Goal: Information Seeking & Learning: Learn about a topic

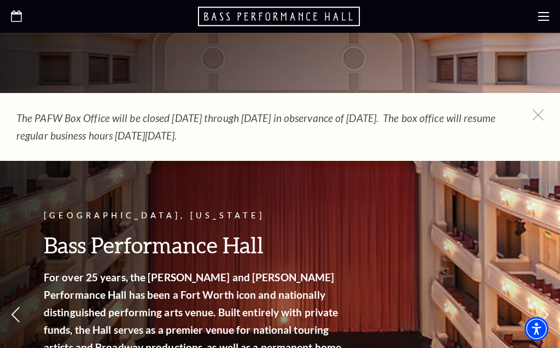
click at [20, 18] on icon at bounding box center [16, 15] width 11 height 11
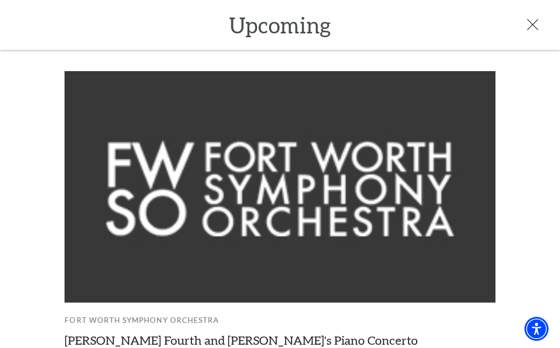
click at [534, 37] on p "Upcoming" at bounding box center [280, 25] width 560 height 28
click at [537, 28] on icon at bounding box center [532, 24] width 11 height 11
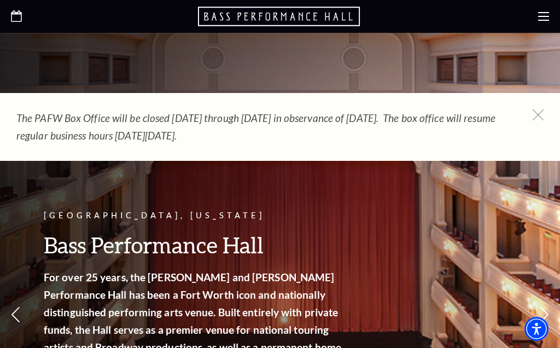
click at [547, 14] on icon at bounding box center [543, 16] width 11 height 11
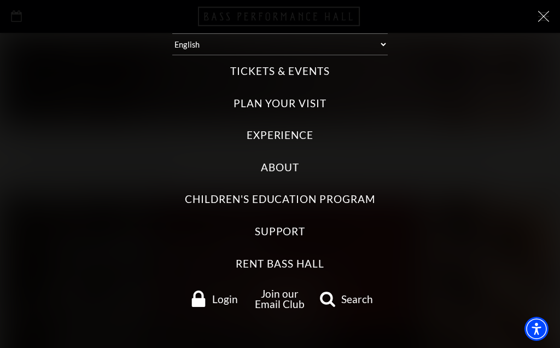
click at [340, 64] on div "Tickets & Events Now On Sale Broadway At The Bass presented by PNC Bank [PERSON…" at bounding box center [280, 186] width 538 height 262
click at [312, 69] on label "Tickets & Events" at bounding box center [279, 71] width 99 height 15
click at [0, 0] on Events "Tickets & Events" at bounding box center [0, 0] width 0 height 0
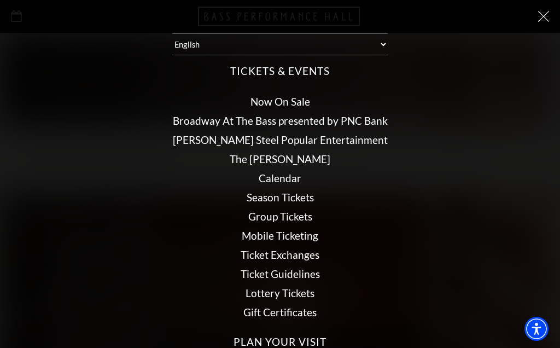
click at [299, 172] on link "Calendar" at bounding box center [279, 178] width 43 height 13
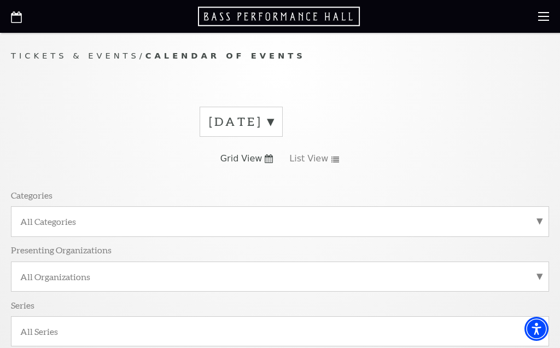
click at [273, 120] on label "[DATE]" at bounding box center [241, 121] width 64 height 17
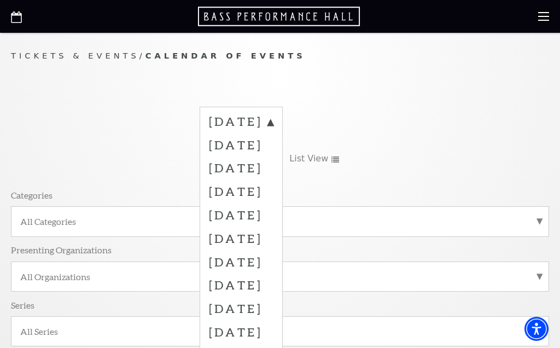
click at [273, 193] on label "[DATE]" at bounding box center [241, 190] width 64 height 23
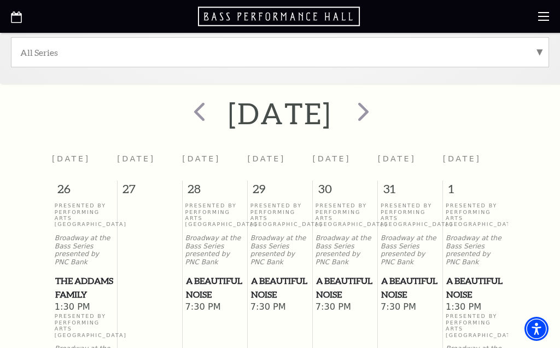
scroll to position [273, 0]
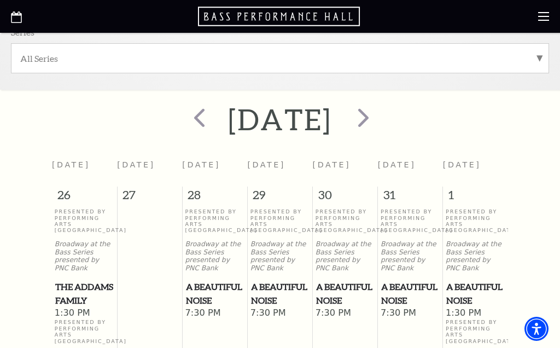
click at [184, 102] on span "prev" at bounding box center [199, 117] width 31 height 31
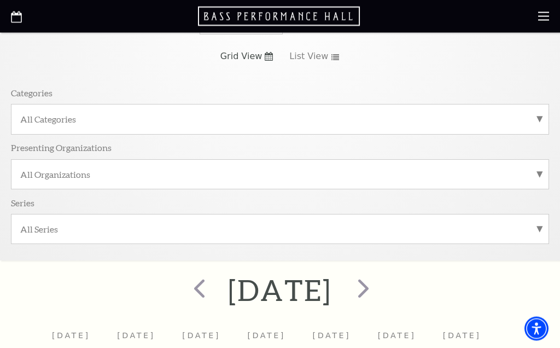
scroll to position [0, 0]
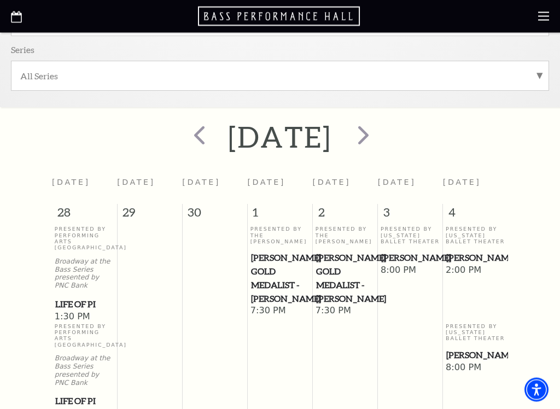
click at [379, 130] on span "next" at bounding box center [363, 135] width 31 height 31
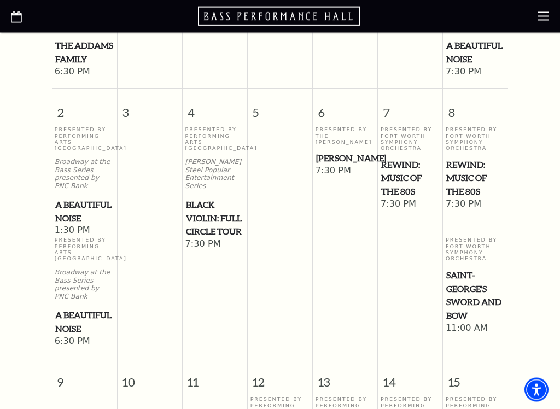
scroll to position [628, 0]
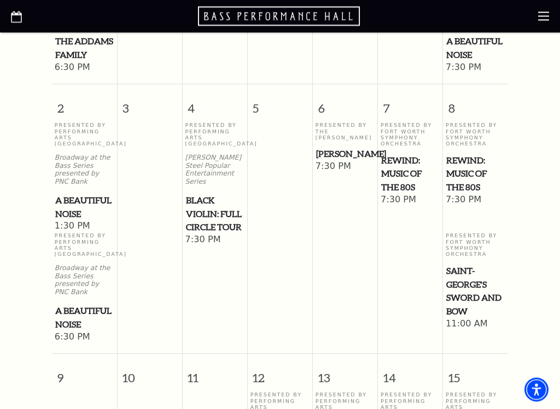
click at [404, 192] on span "REWIND: Music of the 80s" at bounding box center [410, 174] width 58 height 40
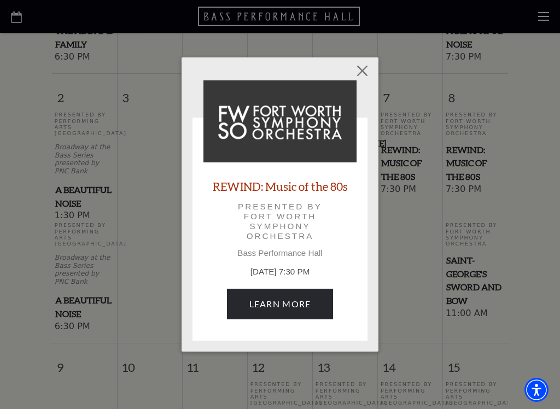
scroll to position [638, 0]
click at [294, 312] on link "Learn More" at bounding box center [280, 304] width 107 height 31
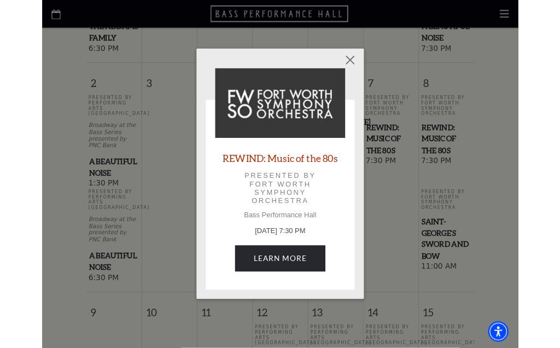
scroll to position [669, 0]
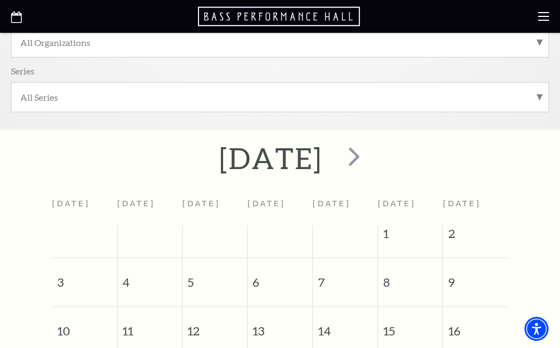
scroll to position [233, 0]
click at [369, 156] on span "next" at bounding box center [353, 156] width 31 height 31
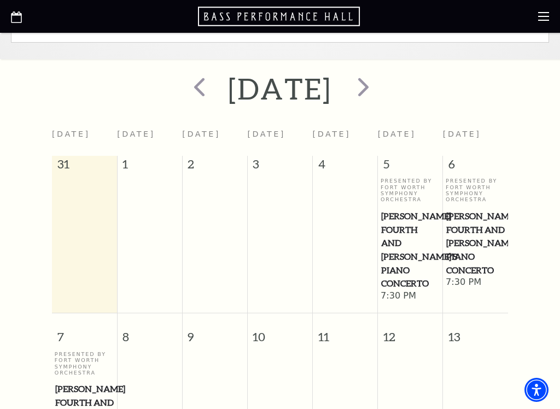
scroll to position [301, 0]
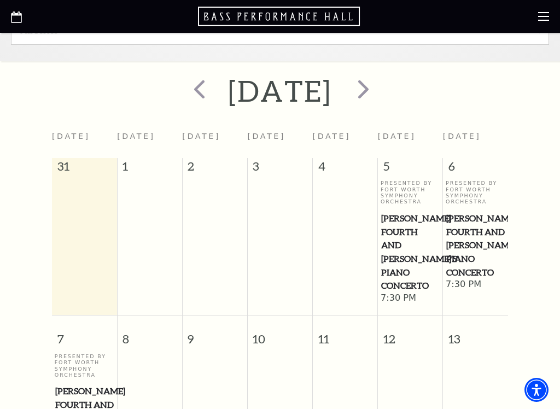
click at [379, 86] on span "next" at bounding box center [363, 88] width 31 height 31
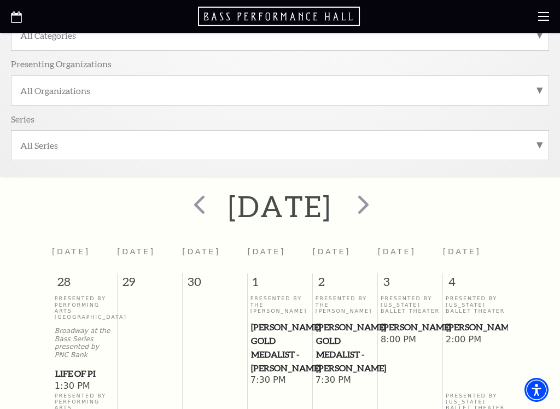
scroll to position [191, 0]
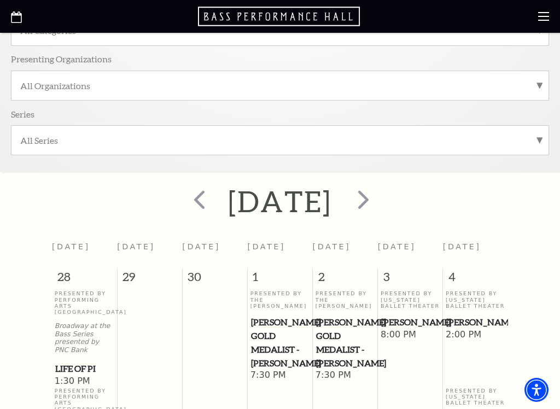
click at [379, 201] on span "next" at bounding box center [363, 199] width 31 height 31
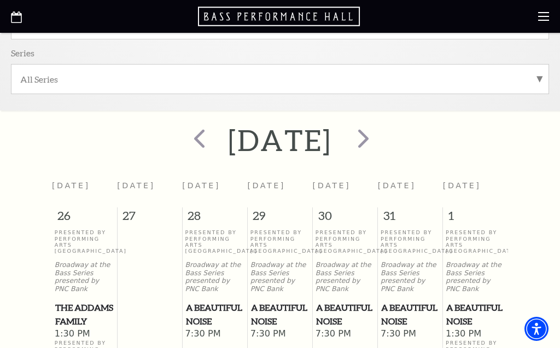
scroll to position [209, 0]
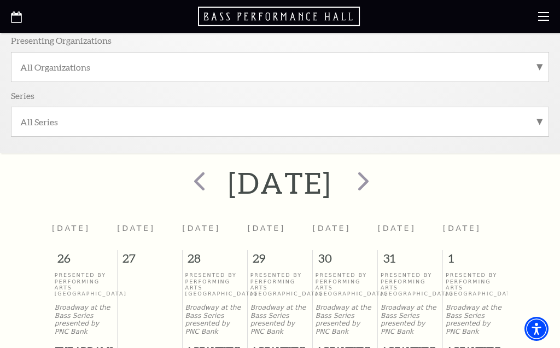
click at [379, 188] on span "next" at bounding box center [363, 180] width 31 height 31
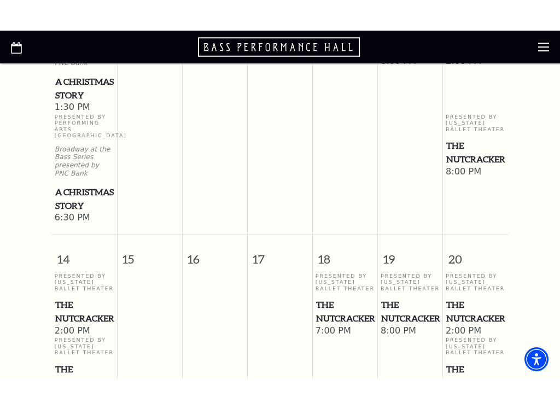
scroll to position [831, 0]
